Goal: Book appointment/travel/reservation

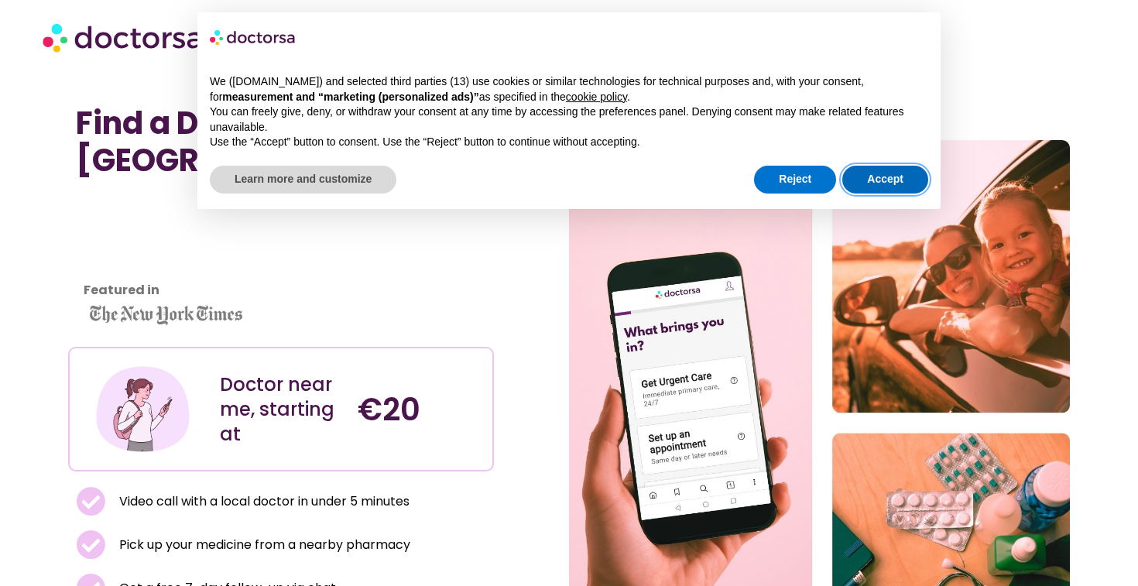
click at [864, 177] on button "Accept" at bounding box center [885, 180] width 86 height 28
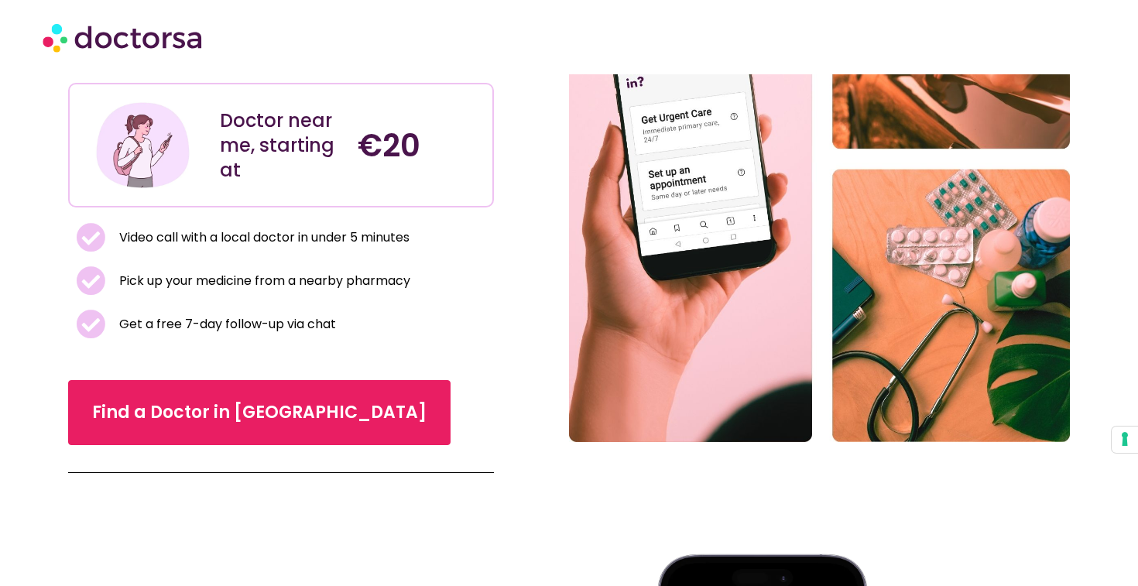
scroll to position [265, 0]
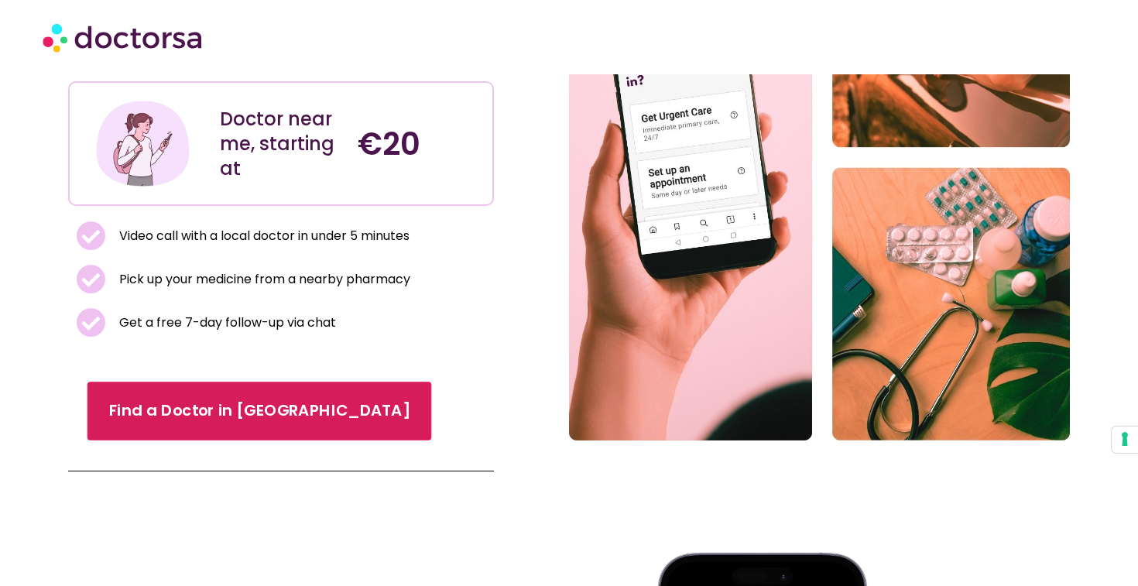
click at [241, 410] on span "Find a Doctor in Lisbon" at bounding box center [259, 411] width 301 height 22
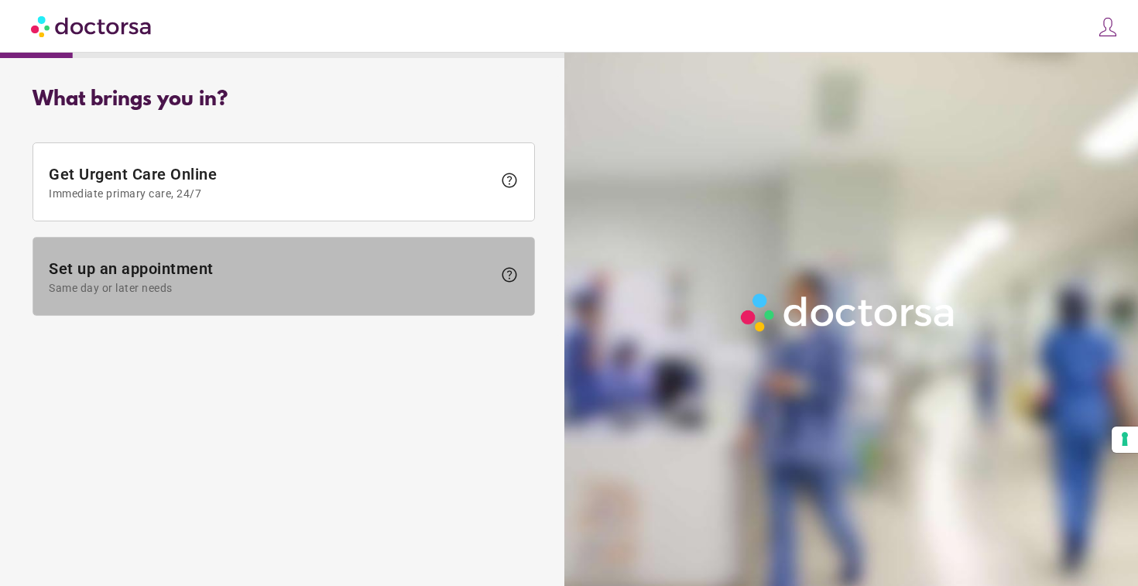
click at [214, 289] on span "Same day or later needs" at bounding box center [270, 288] width 443 height 12
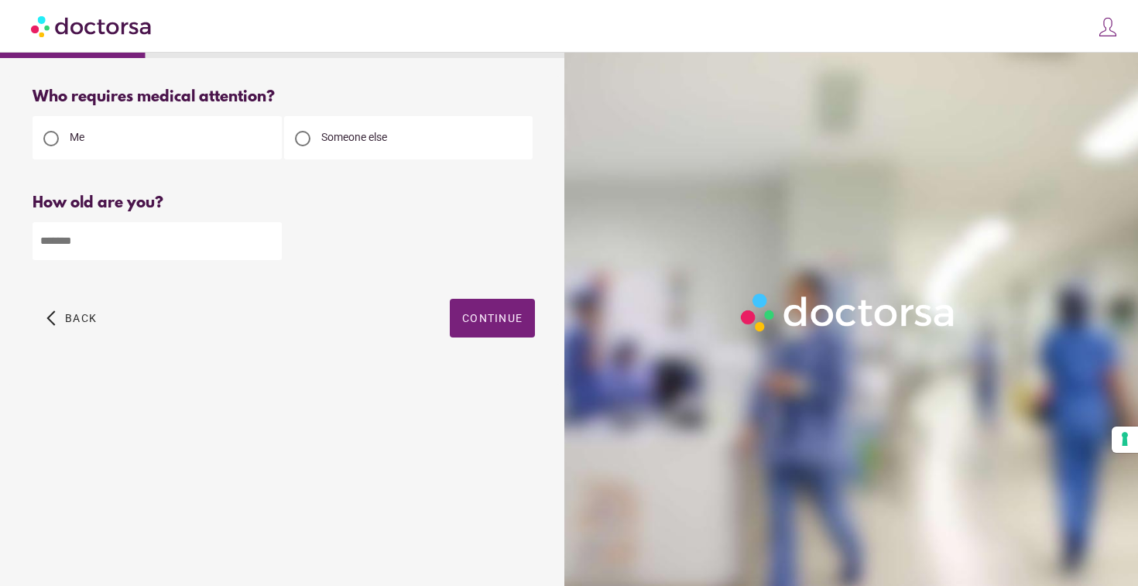
click at [152, 248] on input "number" at bounding box center [157, 241] width 249 height 38
type input "**"
click at [505, 327] on span "button" at bounding box center [492, 318] width 85 height 39
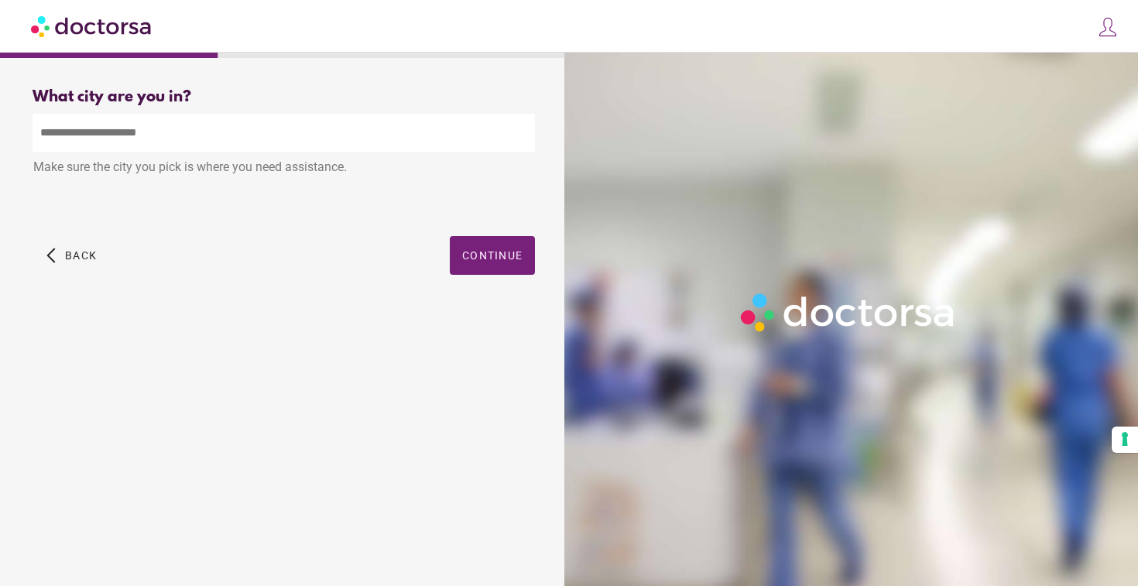
click at [232, 125] on input "text" at bounding box center [284, 133] width 502 height 38
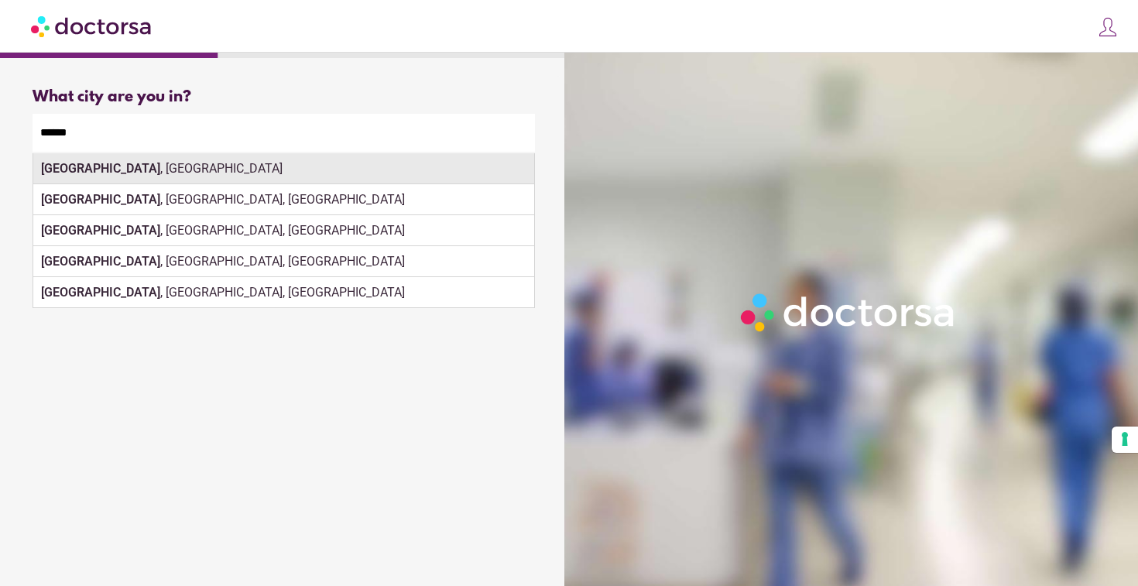
click at [176, 172] on div "[GEOGRAPHIC_DATA] , [GEOGRAPHIC_DATA]" at bounding box center [283, 168] width 501 height 31
type input "**********"
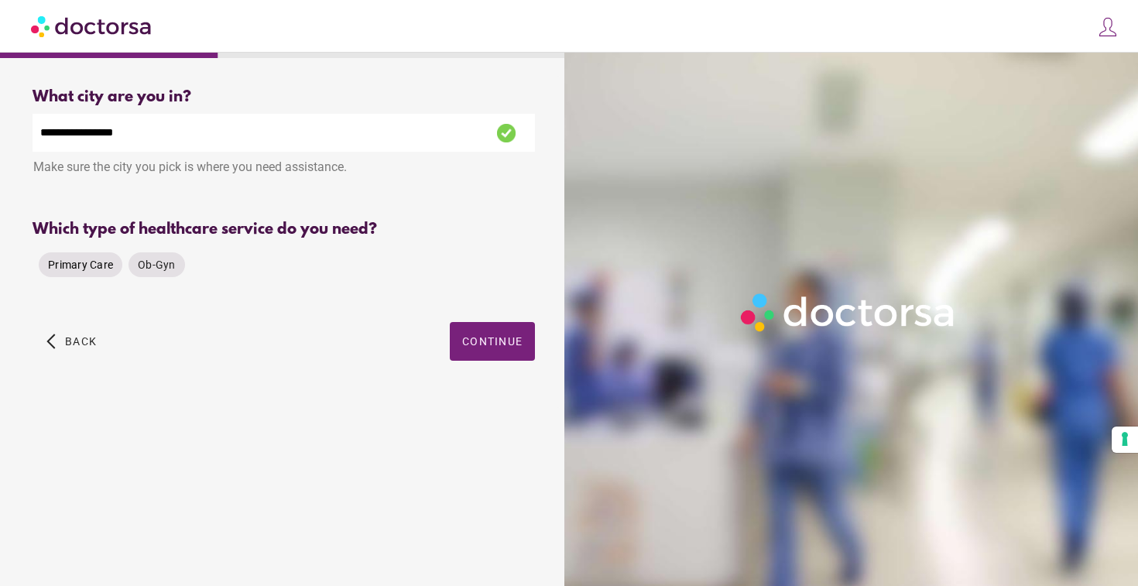
click at [85, 263] on span "Primary Care" at bounding box center [80, 264] width 65 height 12
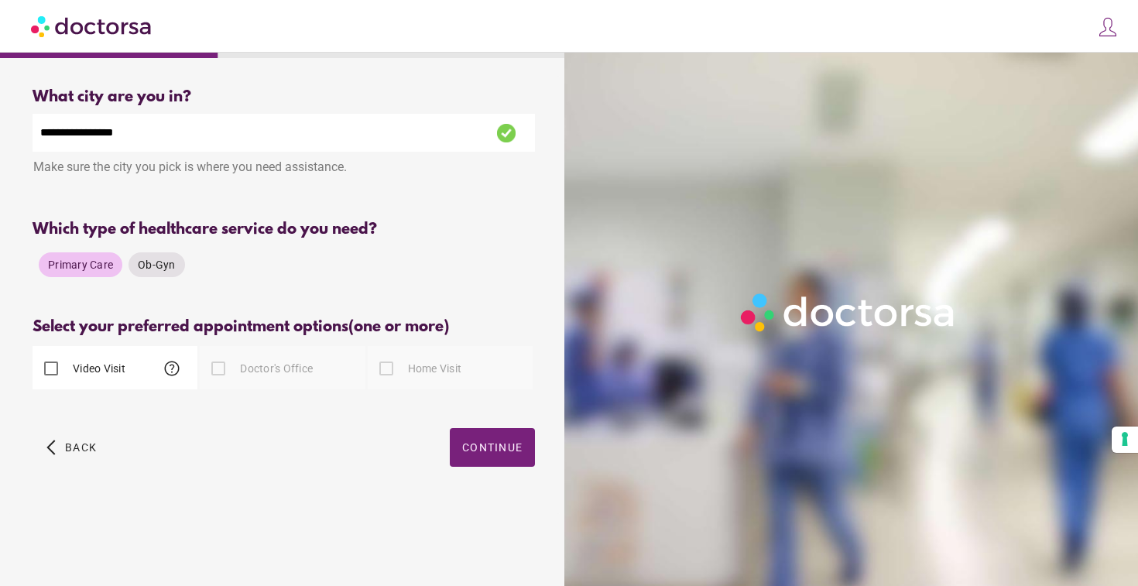
click at [174, 373] on span "help" at bounding box center [172, 368] width 19 height 19
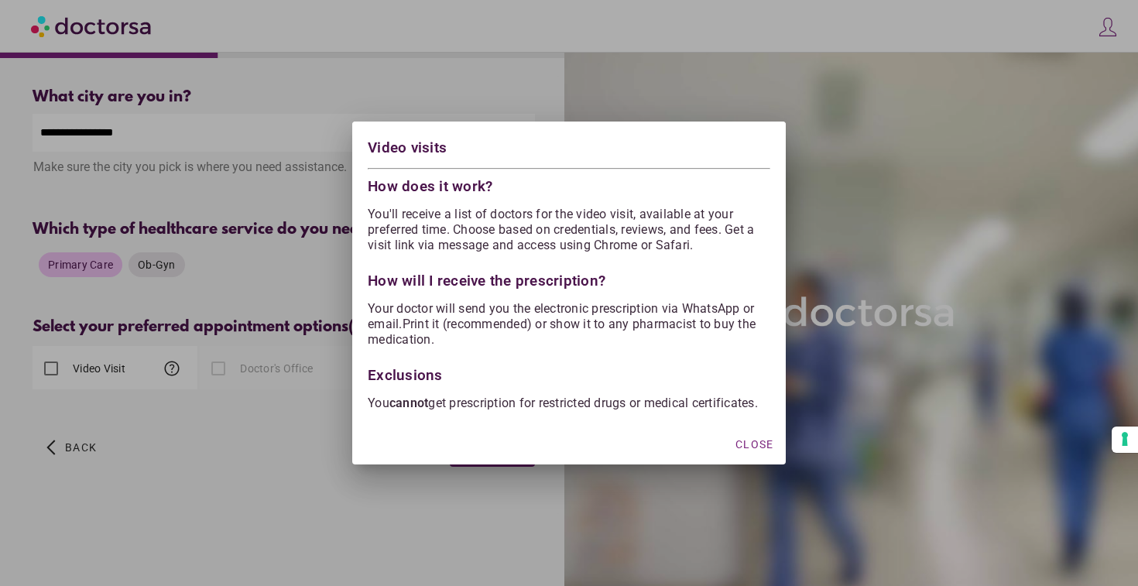
click at [297, 405] on div at bounding box center [569, 293] width 1138 height 586
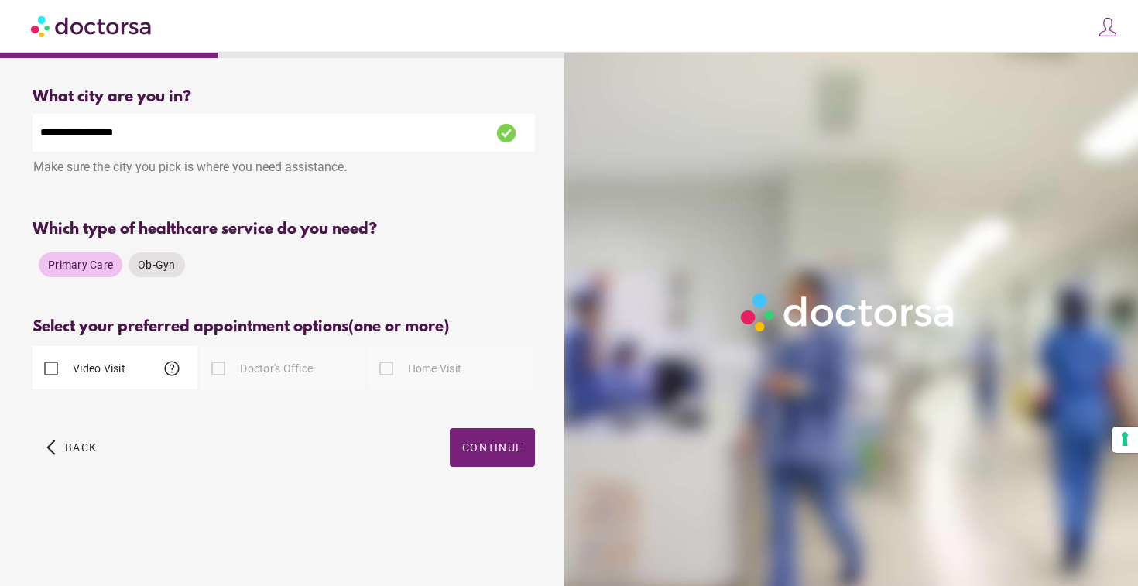
click at [288, 371] on label "Doctor's Office" at bounding box center [275, 368] width 76 height 15
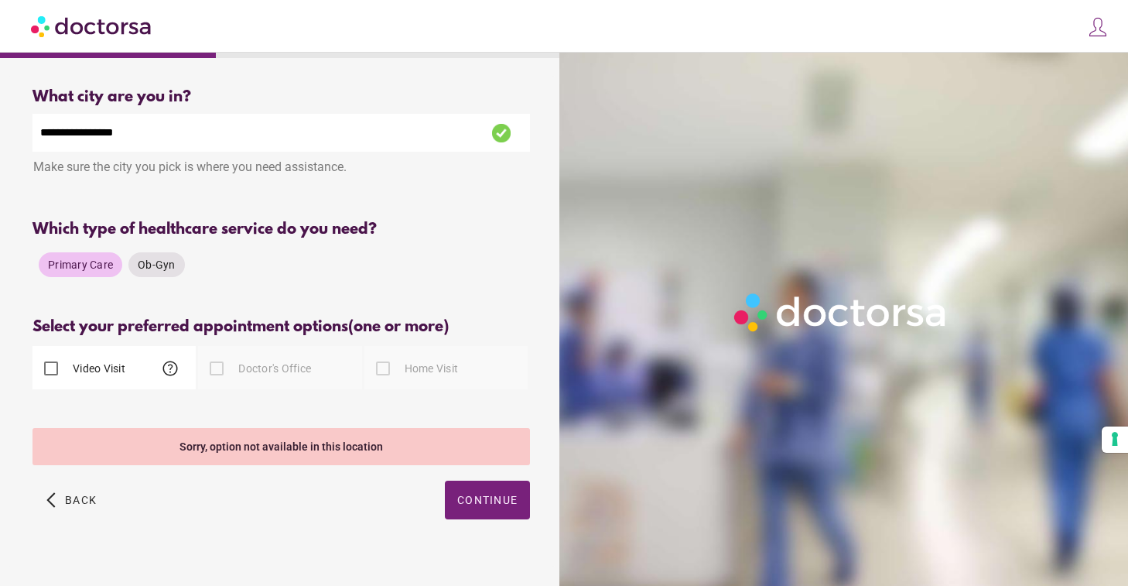
click at [412, 372] on label "Home Visit" at bounding box center [430, 368] width 57 height 15
click at [331, 370] on div "Doctor's Office" at bounding box center [279, 367] width 163 height 43
click at [218, 368] on div at bounding box center [216, 368] width 31 height 31
